Goal: Task Accomplishment & Management: Manage account settings

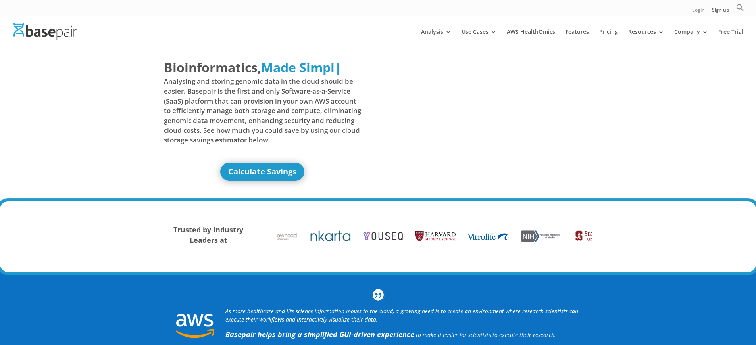
click at [697, 12] on link "Login" at bounding box center [698, 12] width 13 height 8
click at [720, 12] on link "Sign up" at bounding box center [720, 12] width 17 height 8
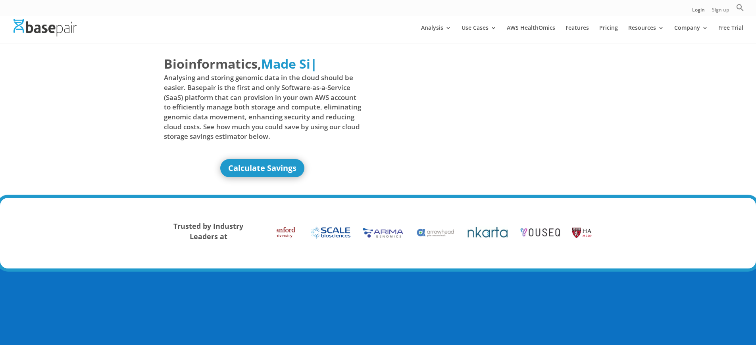
click at [720, 12] on link "Sign up" at bounding box center [720, 12] width 17 height 8
